Goal: Task Accomplishment & Management: Manage account settings

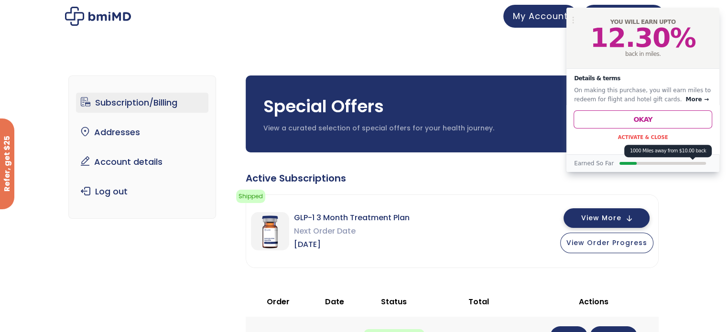
click at [634, 219] on button "View More" at bounding box center [607, 218] width 86 height 20
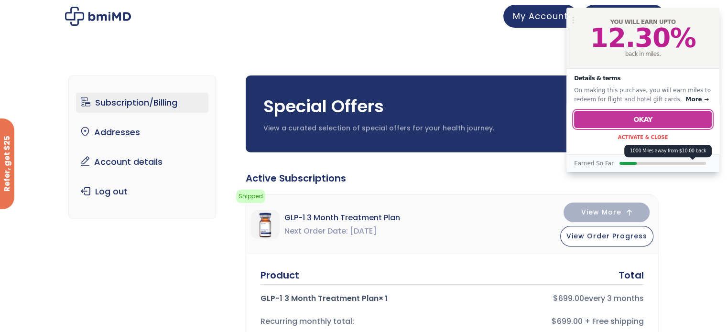
click at [649, 115] on button "Okay" at bounding box center [643, 119] width 138 height 17
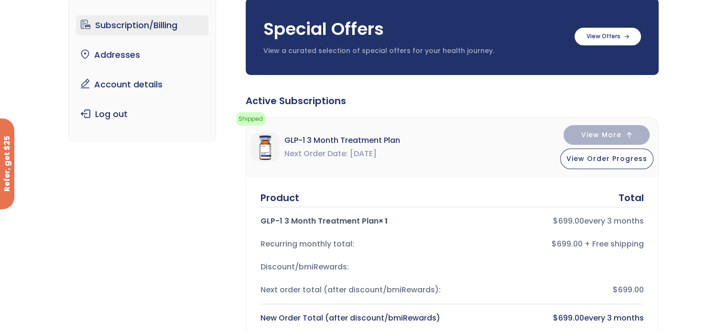
scroll to position [84, 0]
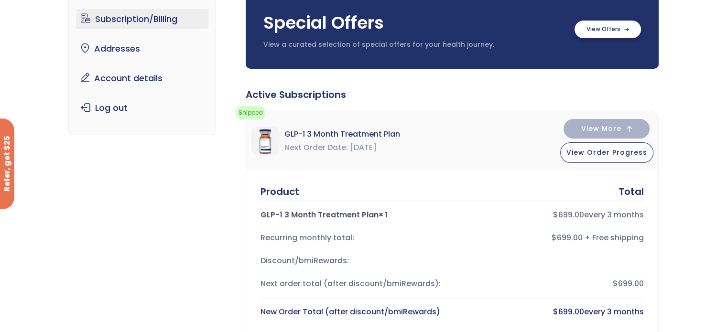
click at [620, 32] on label at bounding box center [608, 30] width 66 height 18
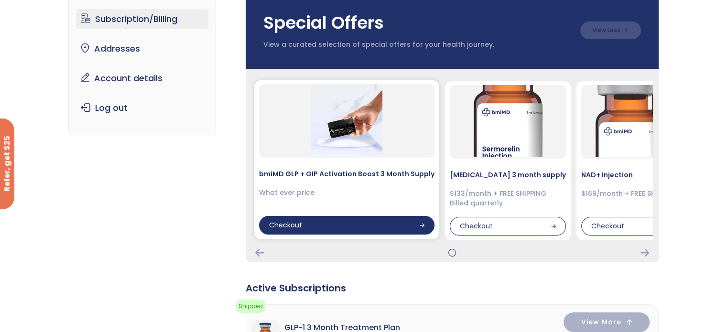
click at [409, 230] on div "Checkout" at bounding box center [346, 225] width 175 height 19
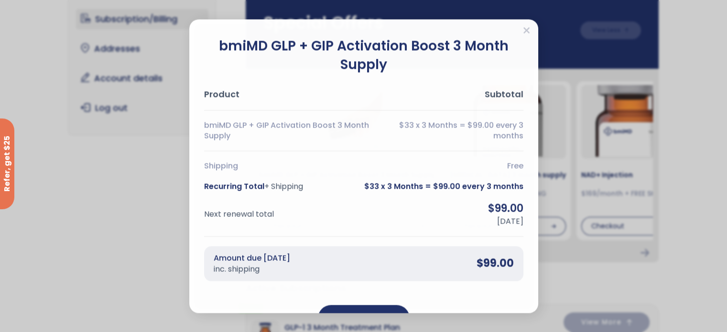
click at [532, 33] on div "bmiMD GLP + GIP Activation Boost 3 Month Supply Product Subtotal bmiMD GLP + GI…" at bounding box center [363, 166] width 349 height 294
click at [526, 29] on icon "Close" at bounding box center [526, 30] width 7 height 10
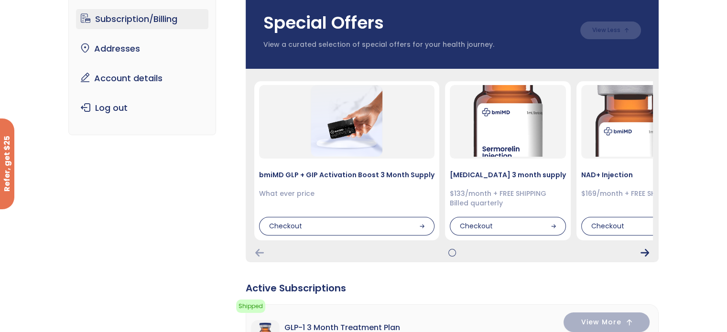
click at [642, 253] on icon "Next Card" at bounding box center [645, 253] width 9 height 8
click at [648, 250] on icon "Next Card" at bounding box center [645, 253] width 9 height 8
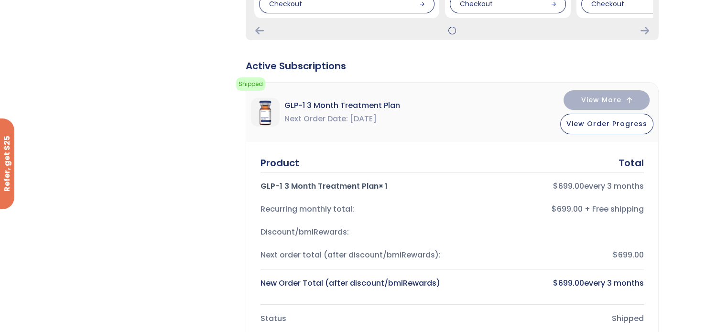
scroll to position [302, 0]
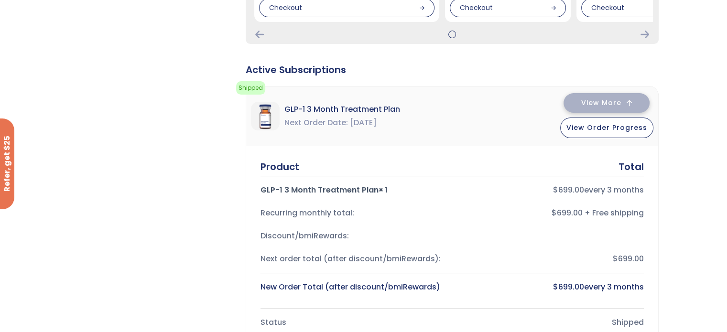
click at [614, 108] on button "View More" at bounding box center [607, 103] width 86 height 20
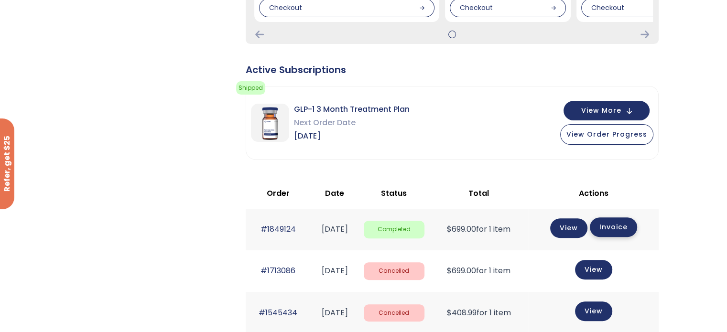
click at [628, 228] on link "Invoice" at bounding box center [613, 228] width 47 height 20
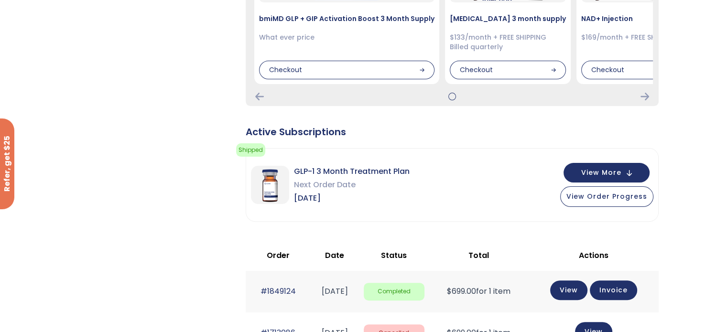
scroll to position [245, 0]
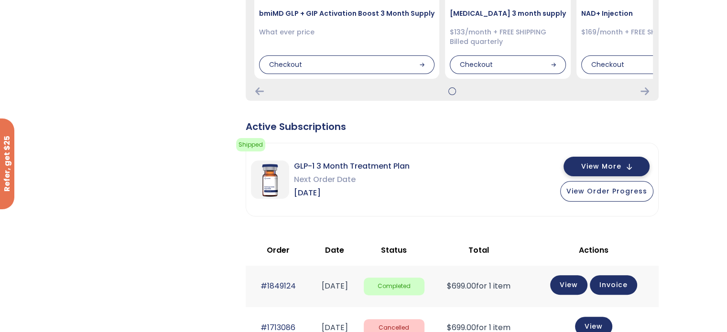
click at [623, 163] on button "View More" at bounding box center [607, 167] width 86 height 20
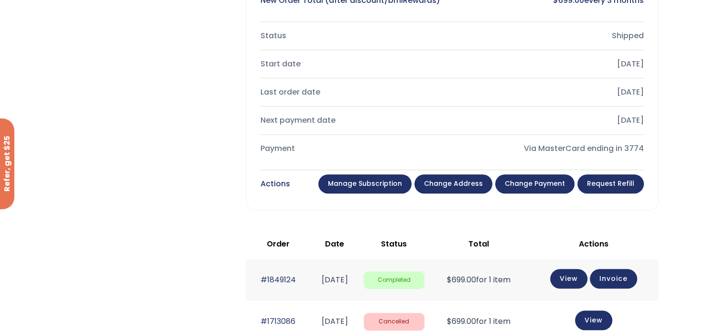
scroll to position [590, 0]
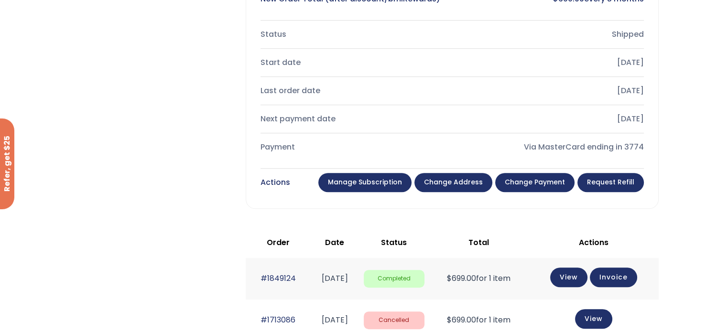
click at [392, 184] on link "Manage Subscription" at bounding box center [364, 182] width 93 height 19
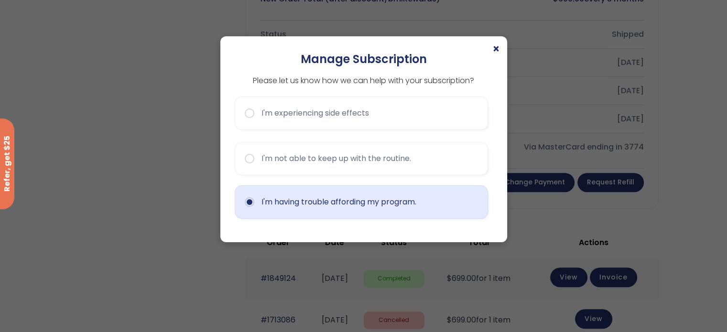
click at [376, 210] on button "I'm having trouble affording my program." at bounding box center [361, 202] width 253 height 33
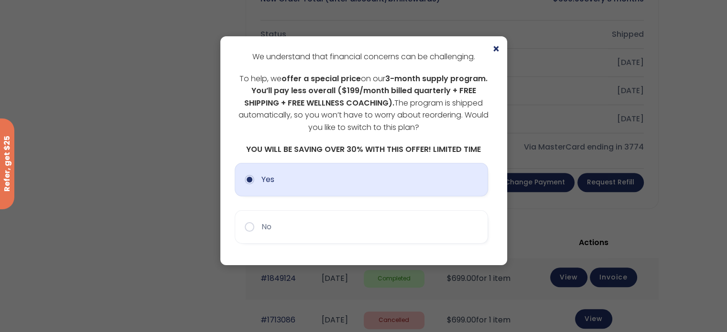
click at [350, 177] on button "Yes" at bounding box center [361, 179] width 253 height 33
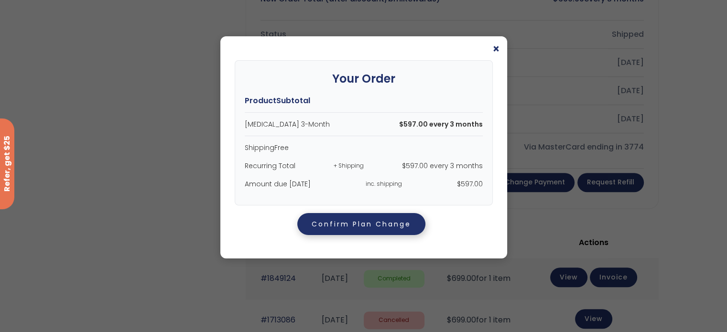
click at [368, 223] on button "Confirm Plan Change" at bounding box center [361, 224] width 128 height 22
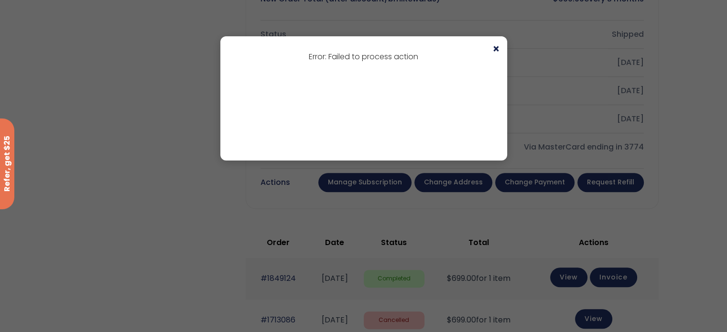
click at [495, 49] on span "×" at bounding box center [496, 49] width 8 height 11
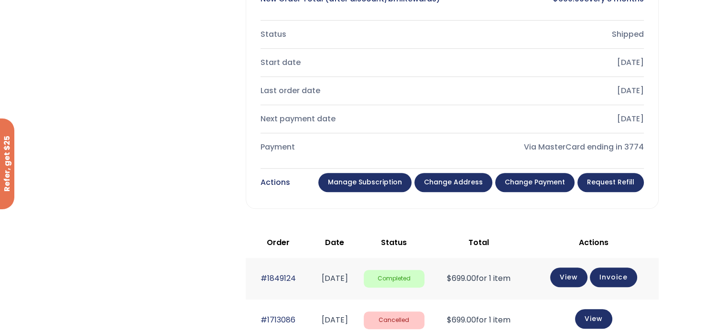
click at [384, 175] on link "Manage Subscription" at bounding box center [364, 182] width 93 height 19
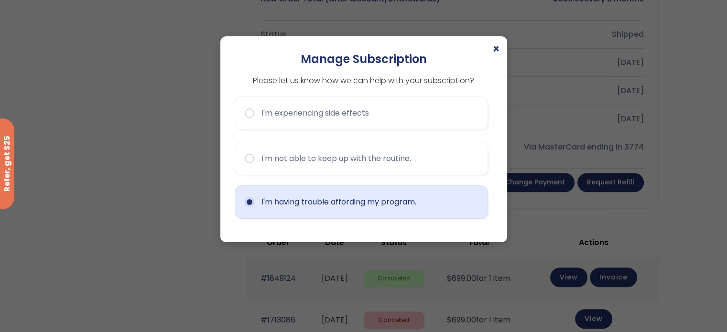
click at [365, 212] on button "I'm having trouble affording my program." at bounding box center [361, 202] width 253 height 33
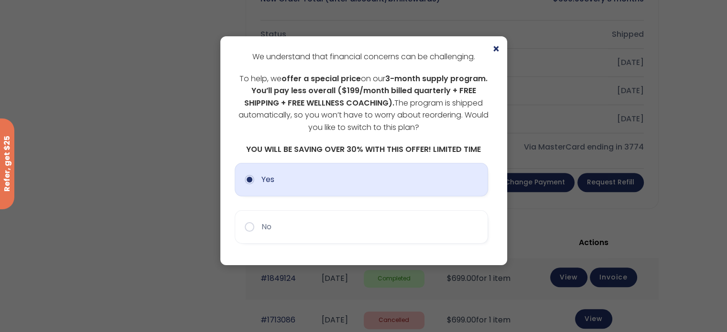
click at [350, 178] on button "Yes" at bounding box center [361, 179] width 253 height 33
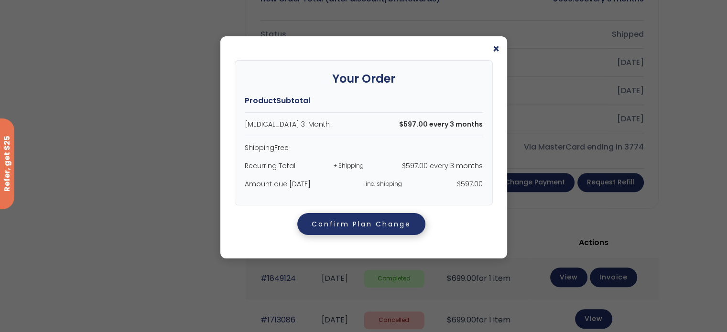
click at [372, 229] on button "Confirm Plan Change" at bounding box center [361, 224] width 128 height 22
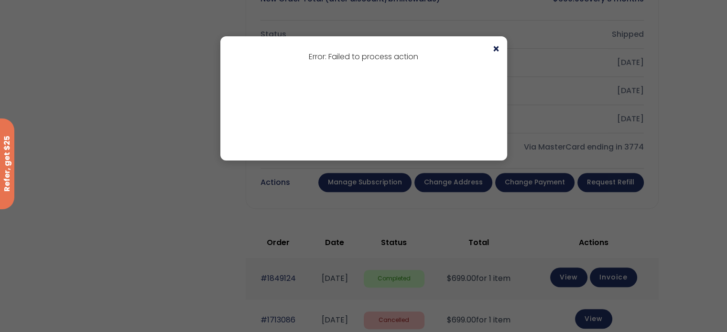
click at [495, 49] on span "×" at bounding box center [496, 49] width 8 height 11
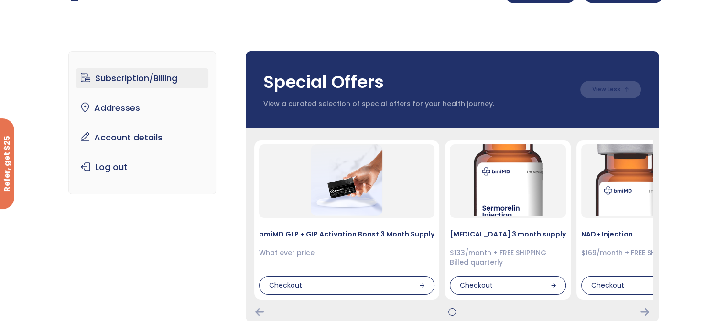
scroll to position [0, 0]
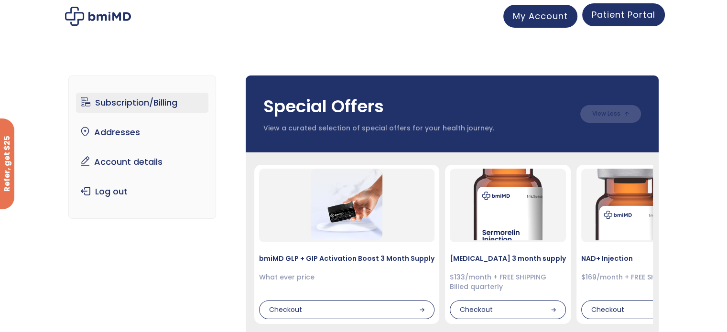
click at [627, 13] on span "Patient Portal" at bounding box center [624, 15] width 64 height 12
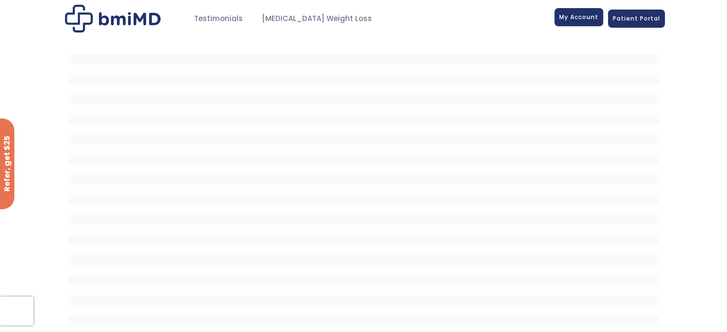
click at [582, 19] on span "My Account" at bounding box center [578, 17] width 39 height 8
click at [645, 24] on link "Patient Portal" at bounding box center [636, 17] width 57 height 18
click at [643, 17] on span "Patient Portal" at bounding box center [636, 17] width 47 height 8
click at [638, 16] on span "Patient Portal" at bounding box center [636, 18] width 47 height 8
click at [610, 22] on link "Patient Portal" at bounding box center [636, 17] width 57 height 18
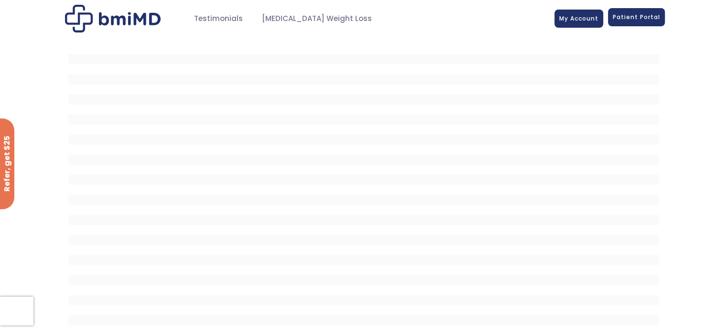
click at [635, 15] on span "Patient Portal" at bounding box center [636, 17] width 47 height 8
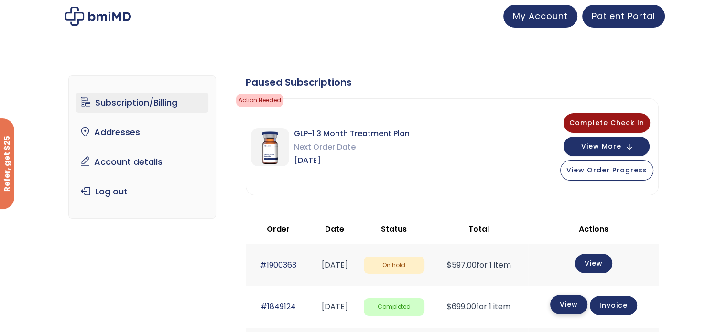
click at [578, 308] on link "View" at bounding box center [568, 305] width 37 height 20
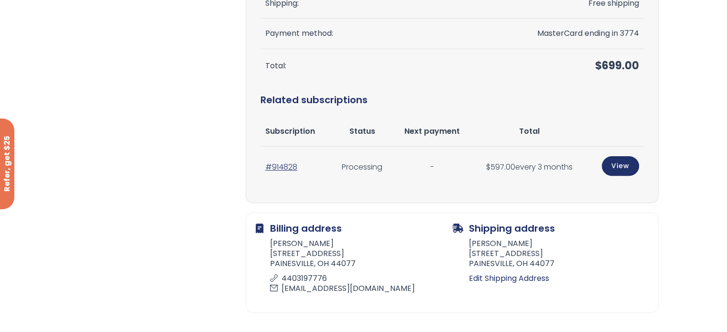
scroll to position [292, 0]
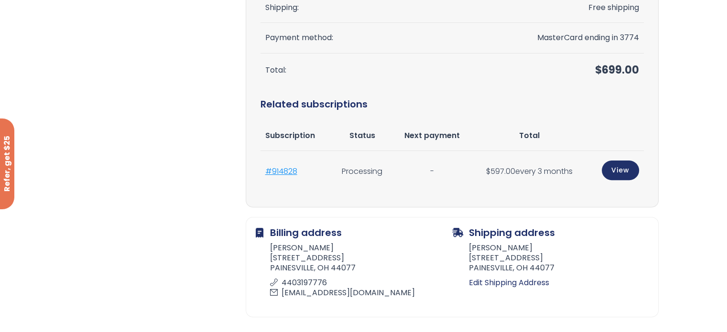
click at [286, 171] on link "#914828" at bounding box center [281, 171] width 32 height 11
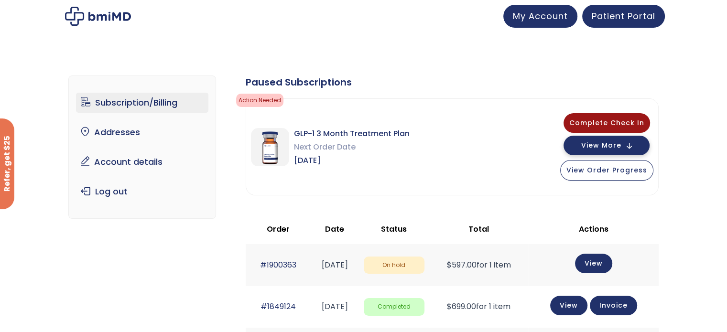
click at [616, 142] on span "View More" at bounding box center [601, 145] width 40 height 6
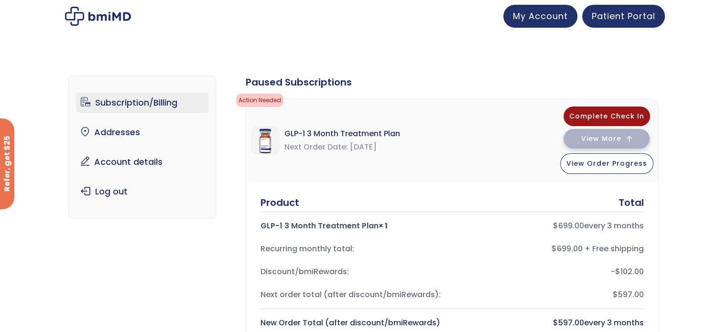
click at [616, 141] on span "View More" at bounding box center [601, 139] width 40 height 6
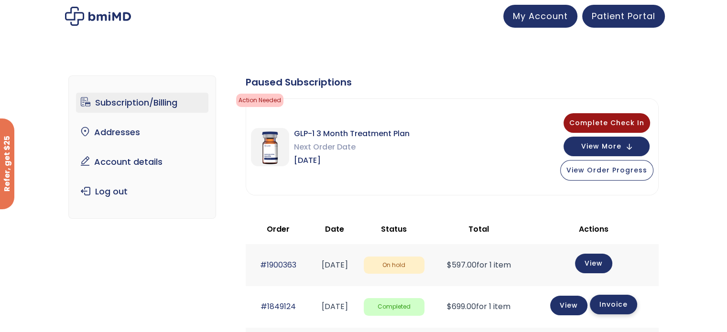
click at [621, 307] on link "Invoice" at bounding box center [613, 305] width 47 height 20
